Goal: Task Accomplishment & Management: Use online tool/utility

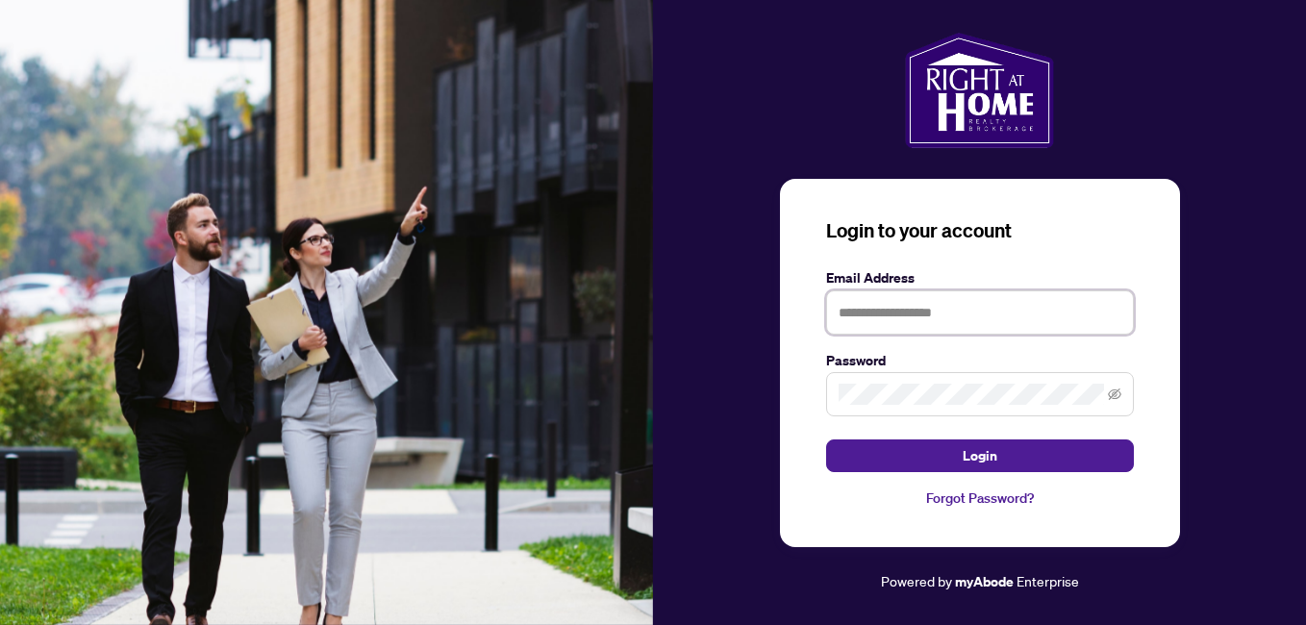
click at [912, 311] on input "text" at bounding box center [980, 312] width 308 height 44
type input "**********"
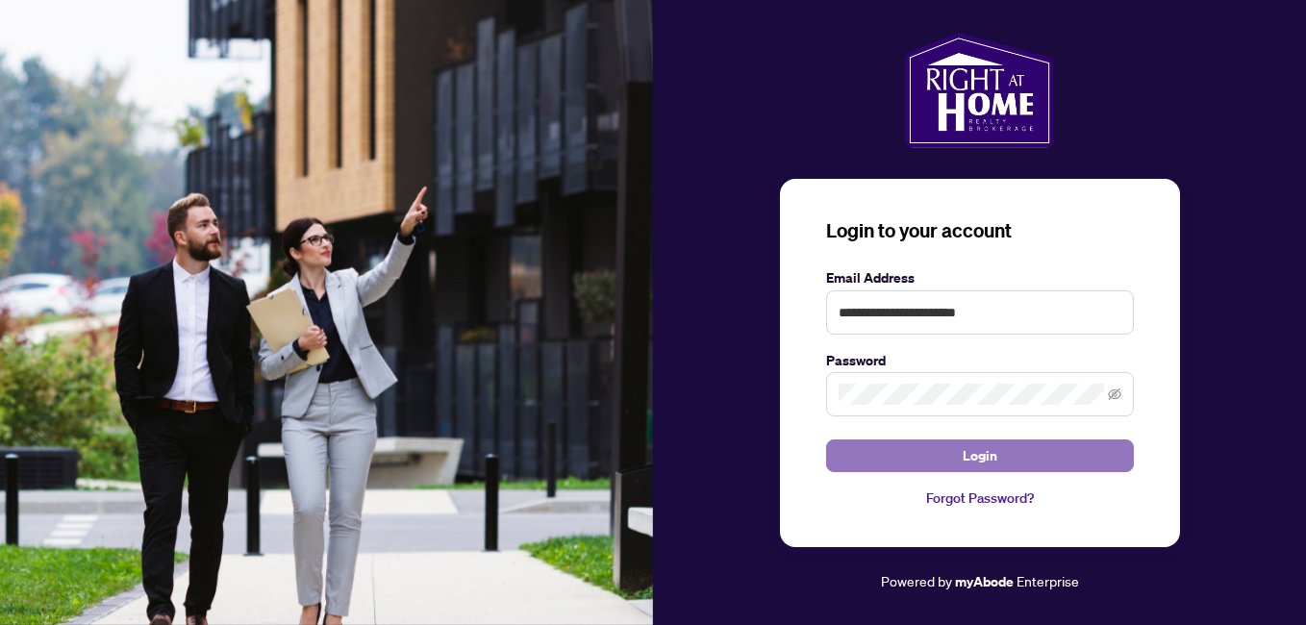
click at [959, 451] on button "Login" at bounding box center [980, 455] width 308 height 33
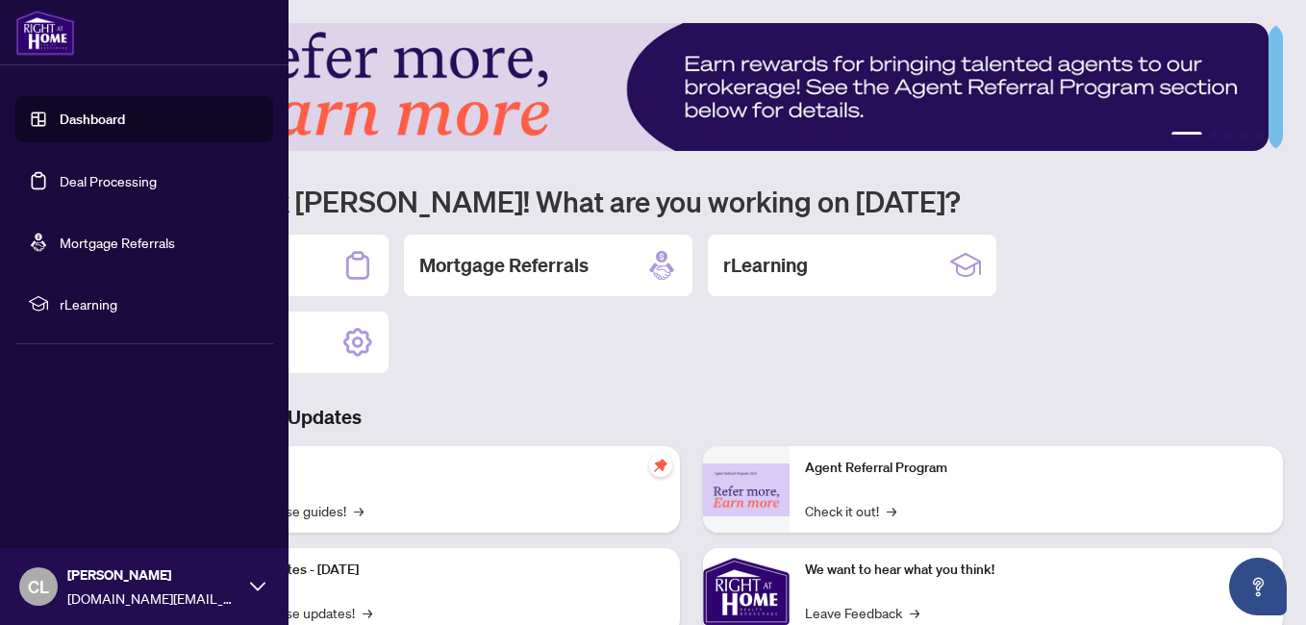
click at [87, 185] on link "Deal Processing" at bounding box center [108, 180] width 97 height 17
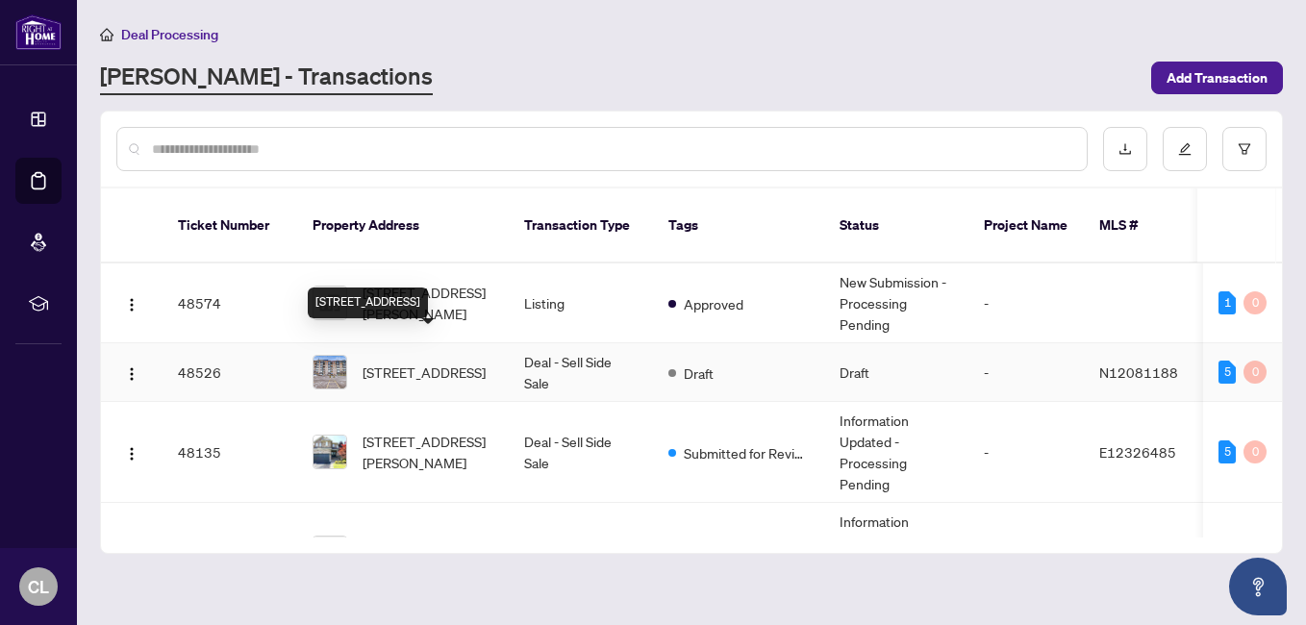
click at [448, 362] on span "[STREET_ADDRESS]" at bounding box center [423, 372] width 123 height 21
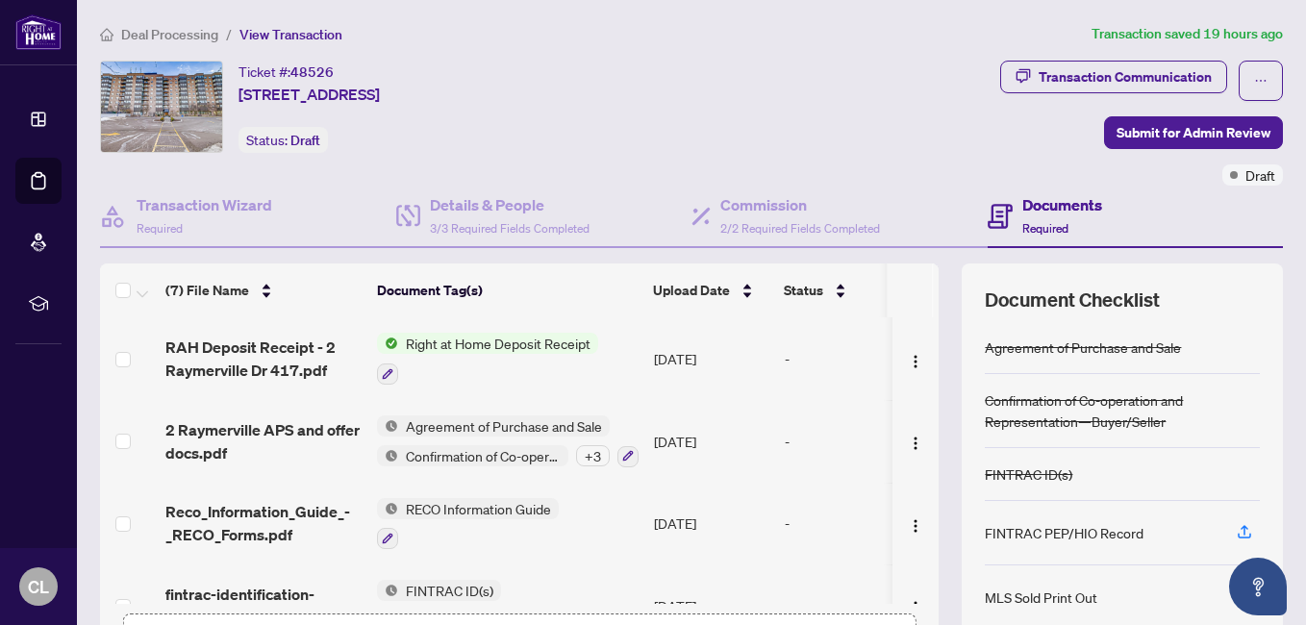
click at [487, 345] on span "Right at Home Deposit Receipt" at bounding box center [498, 343] width 200 height 21
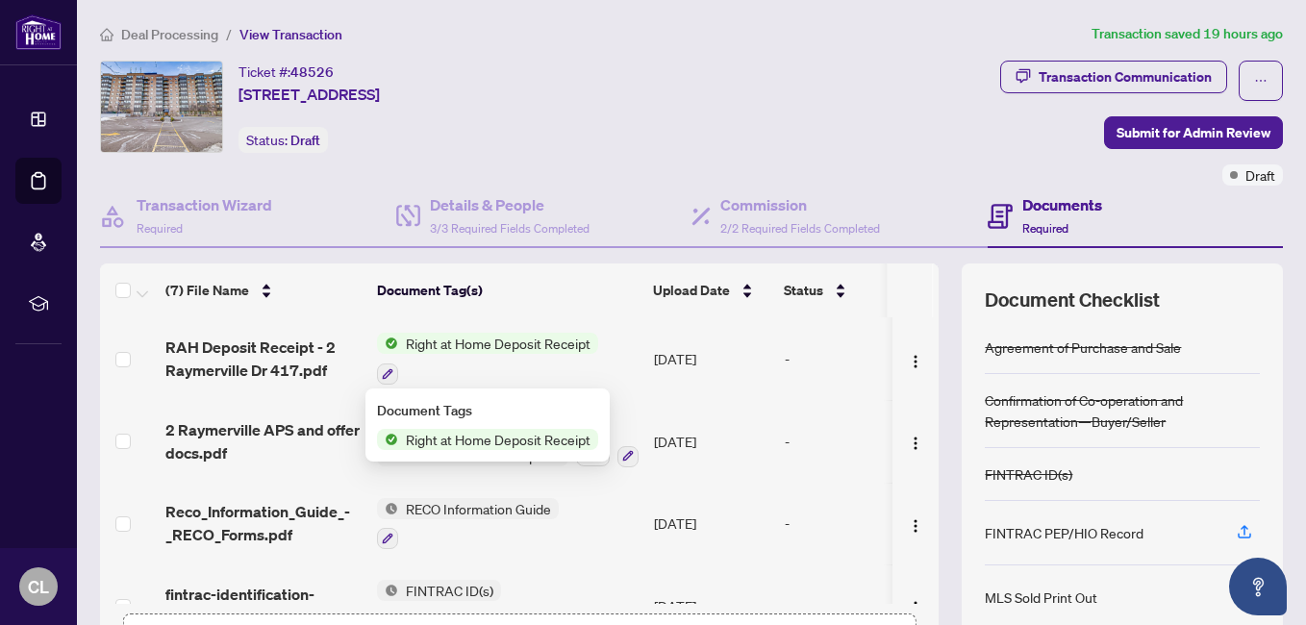
click at [466, 442] on span "Right at Home Deposit Receipt" at bounding box center [498, 439] width 200 height 21
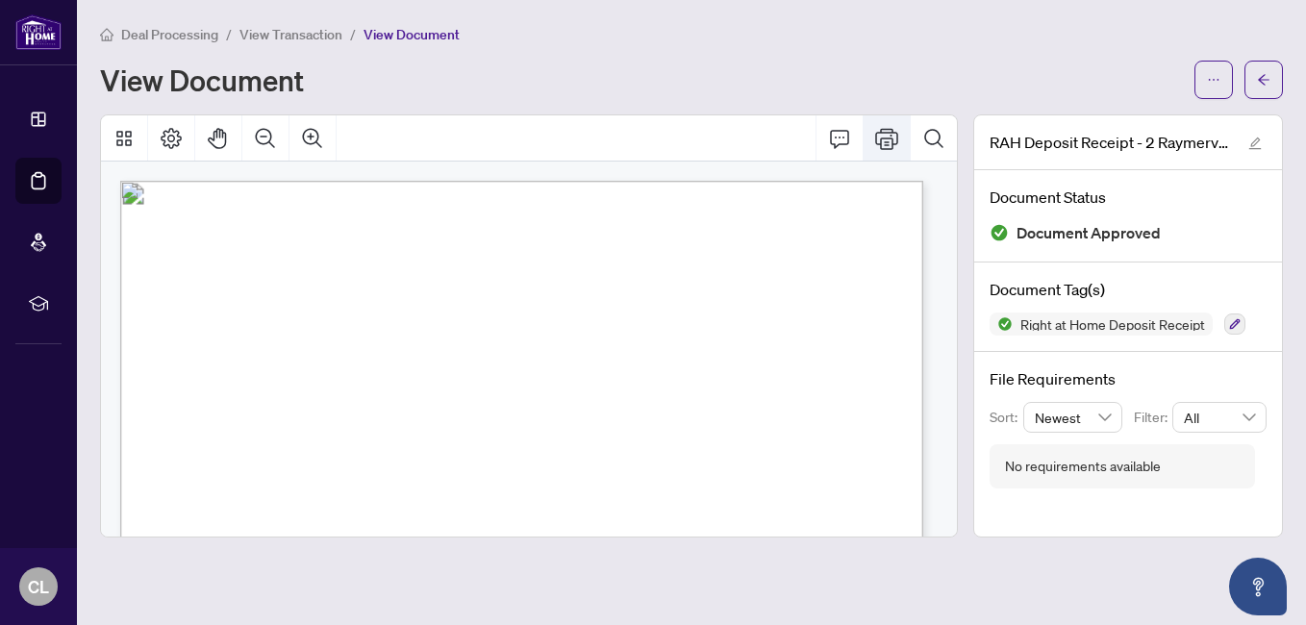
click at [887, 146] on icon "Print" at bounding box center [886, 138] width 23 height 23
